Goal: Information Seeking & Learning: Learn about a topic

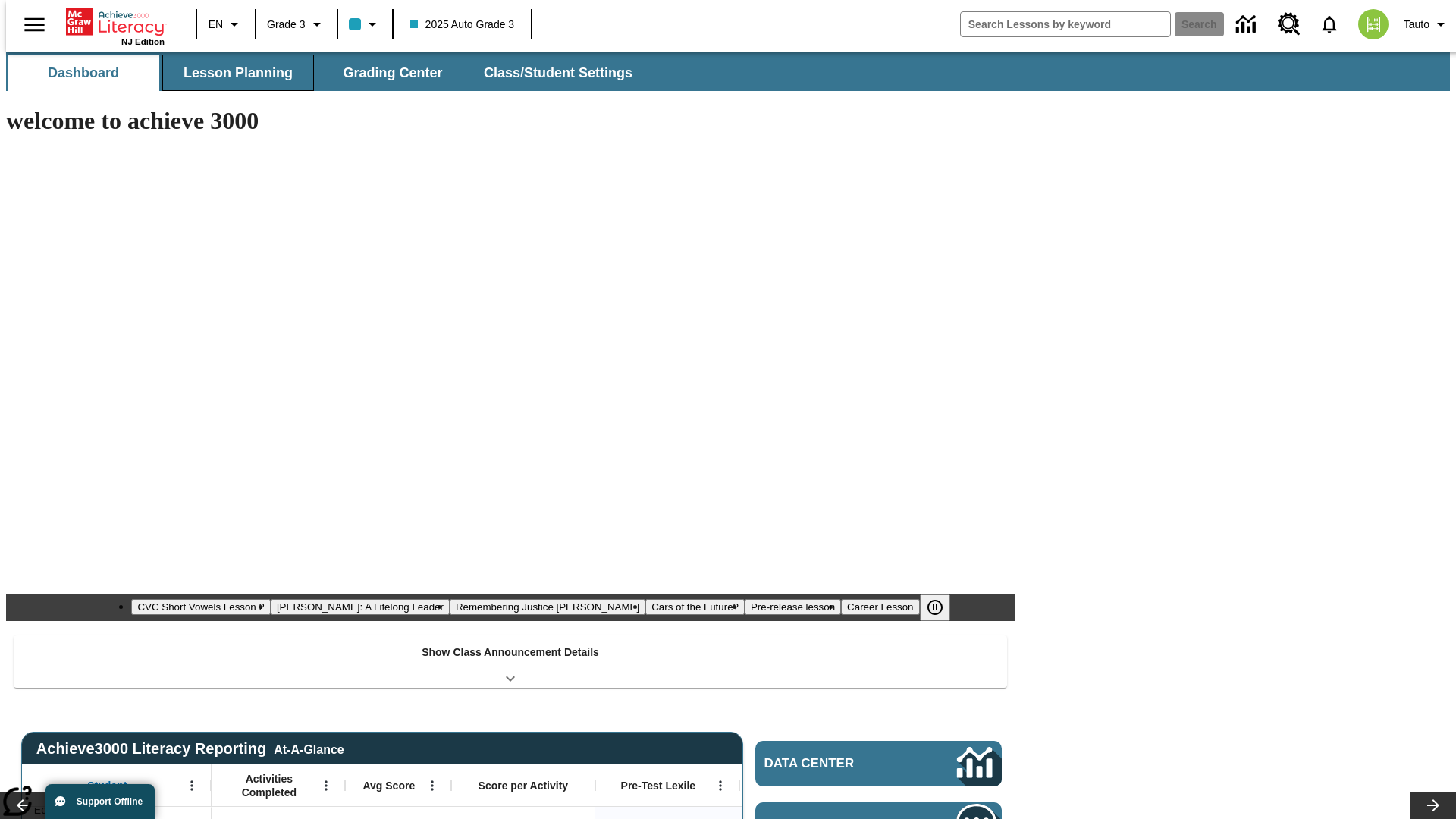
click at [232, 73] on button "Lesson Planning" at bounding box center [238, 73] width 152 height 36
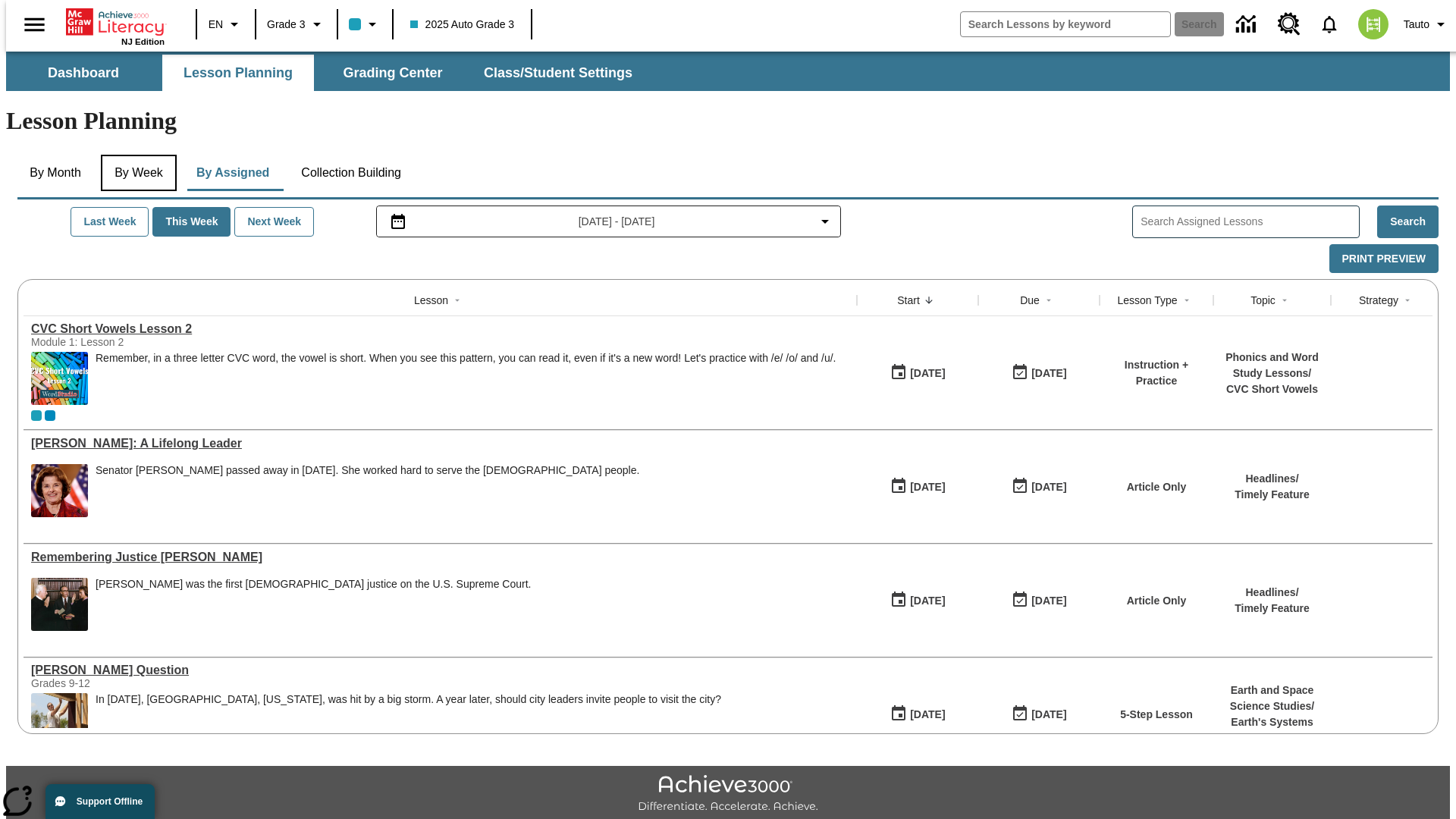
click at [136, 155] on button "By Week" at bounding box center [139, 173] width 76 height 36
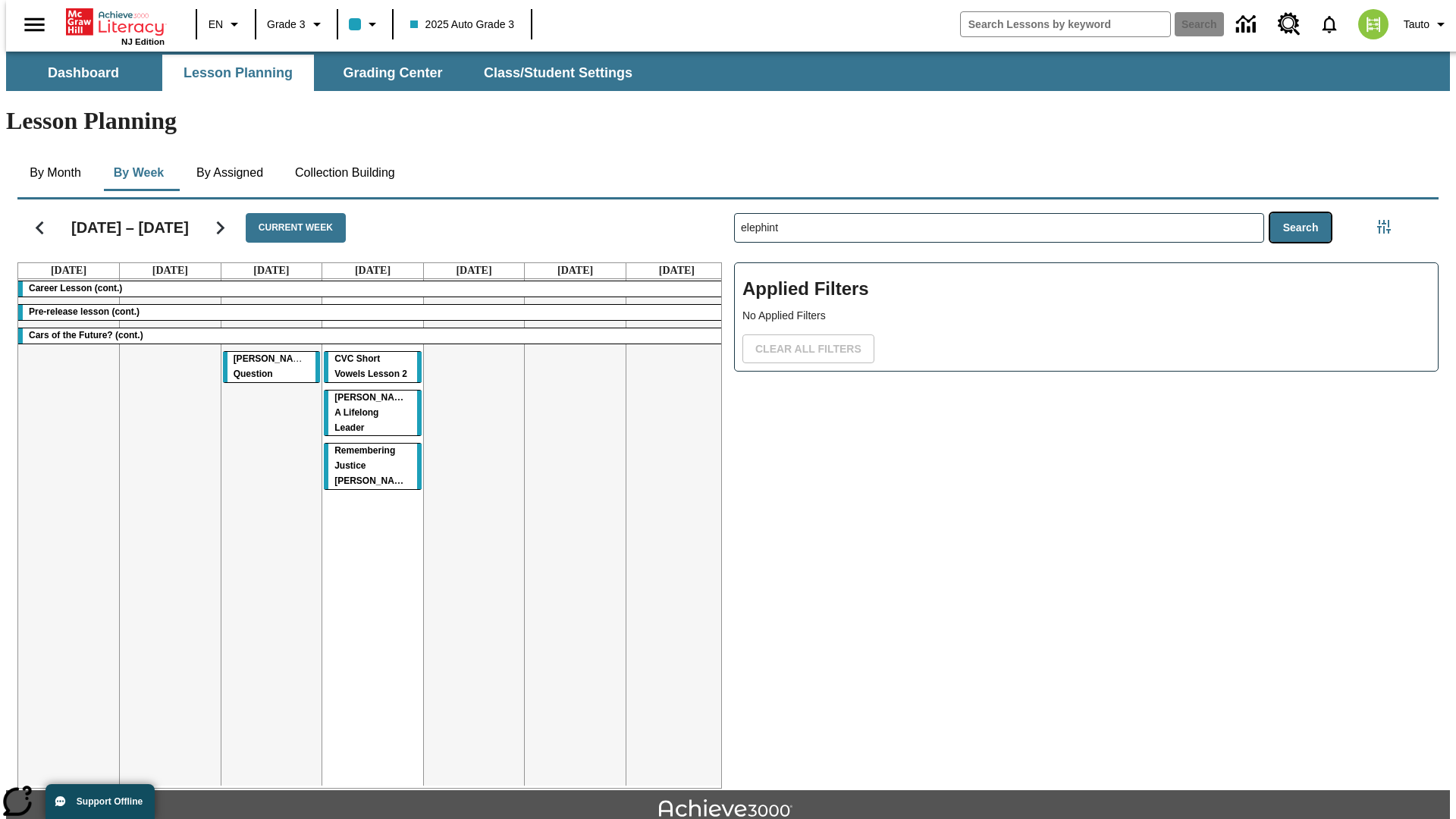
click at [1304, 213] on button "Search" at bounding box center [1301, 228] width 61 height 29
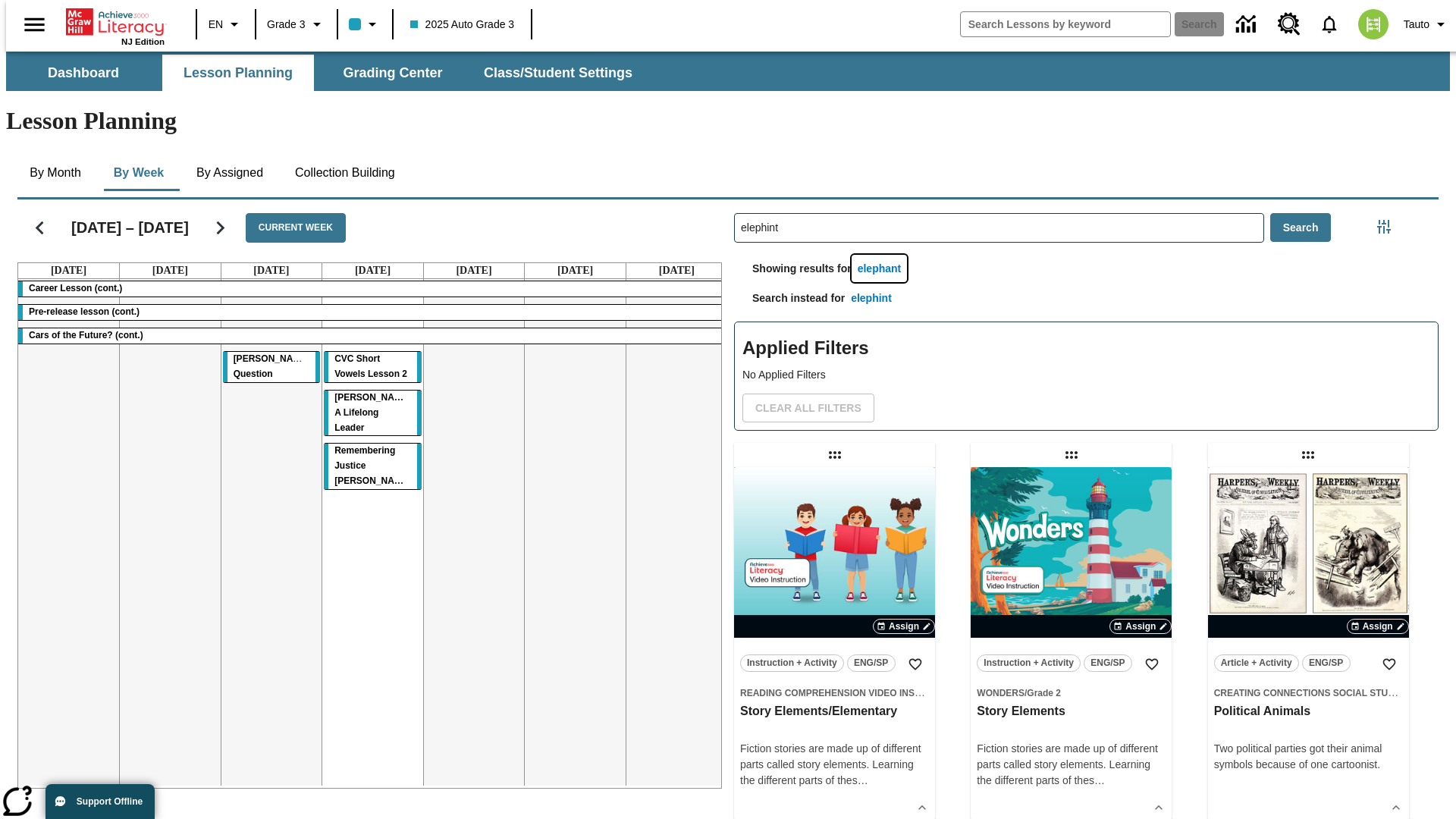
click at [882, 255] on button "elephant" at bounding box center [879, 269] width 56 height 28
type input "elephant"
